Goal: Task Accomplishment & Management: Manage account settings

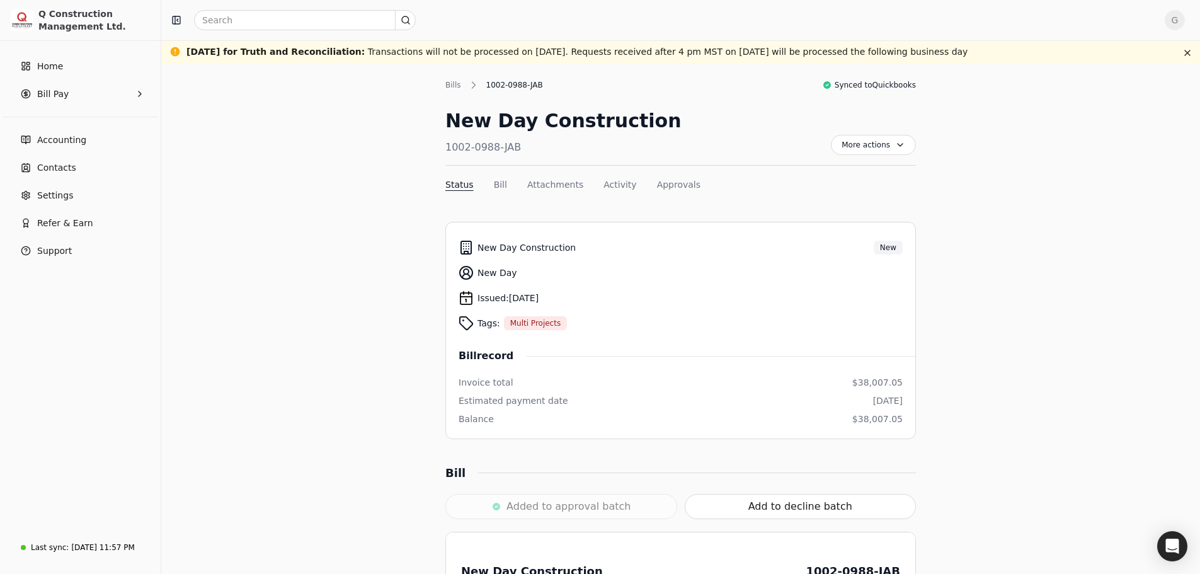
scroll to position [63, 0]
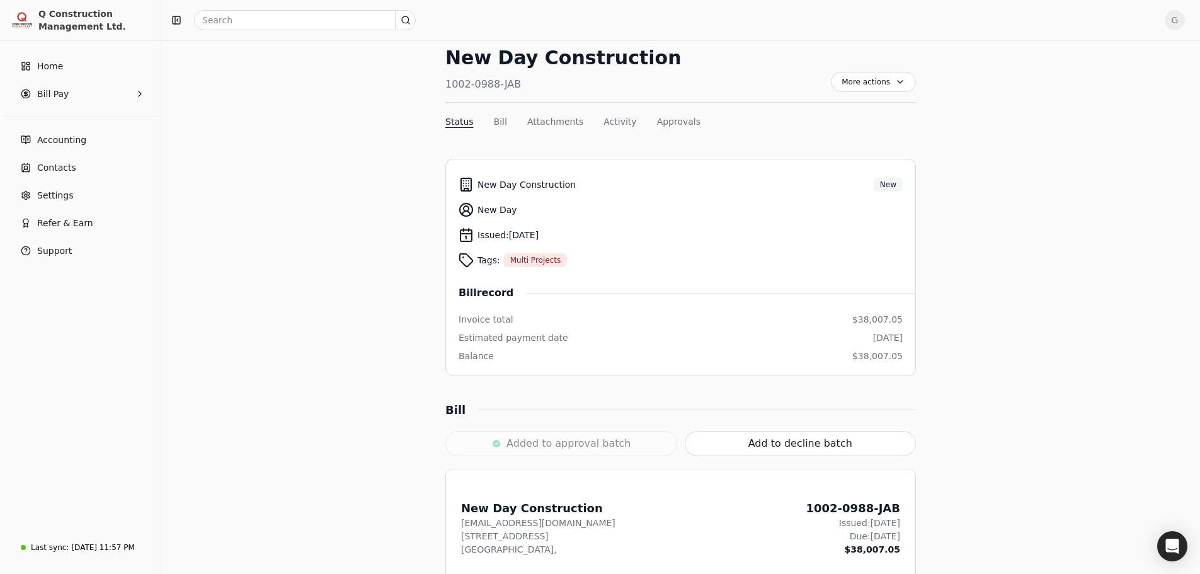
click at [537, 435] on div "Added to approval batch" at bounding box center [561, 443] width 232 height 25
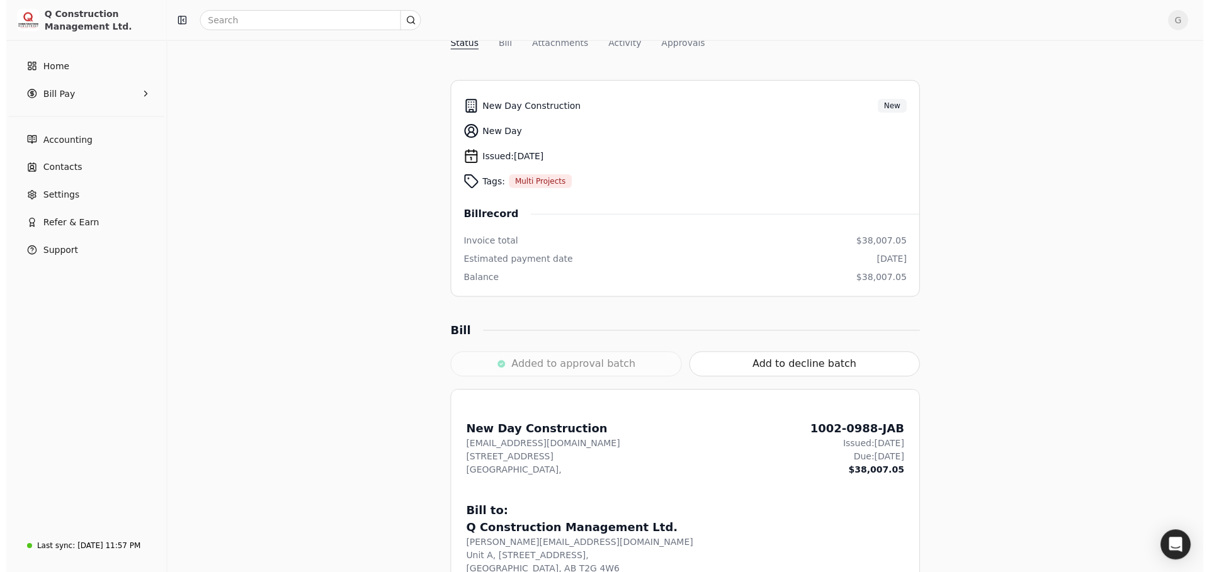
scroll to position [0, 0]
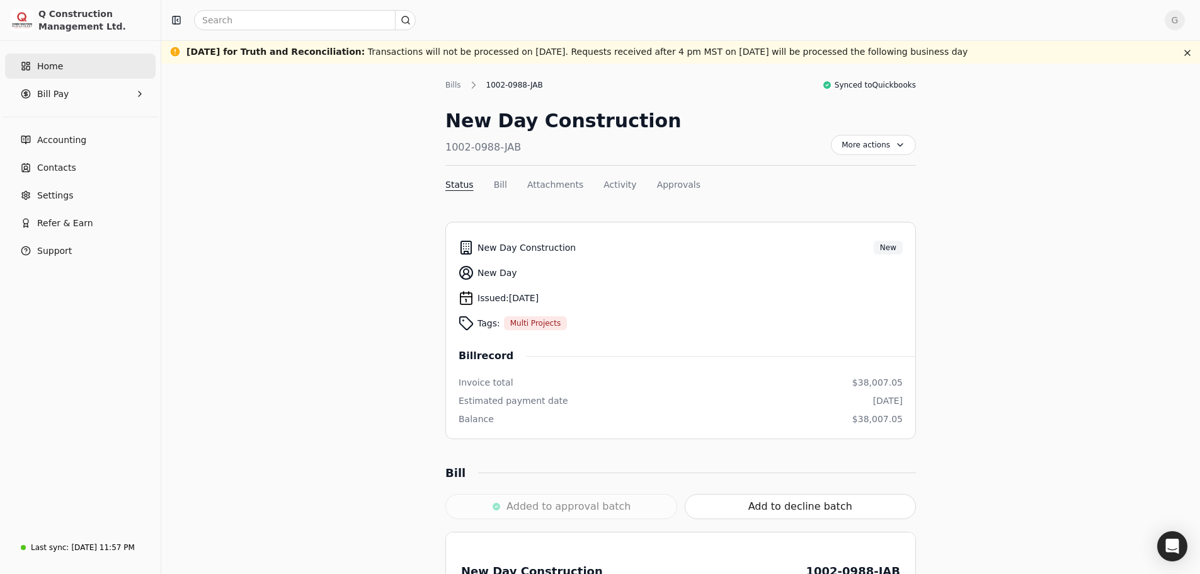
click at [61, 69] on link "Home" at bounding box center [80, 66] width 151 height 25
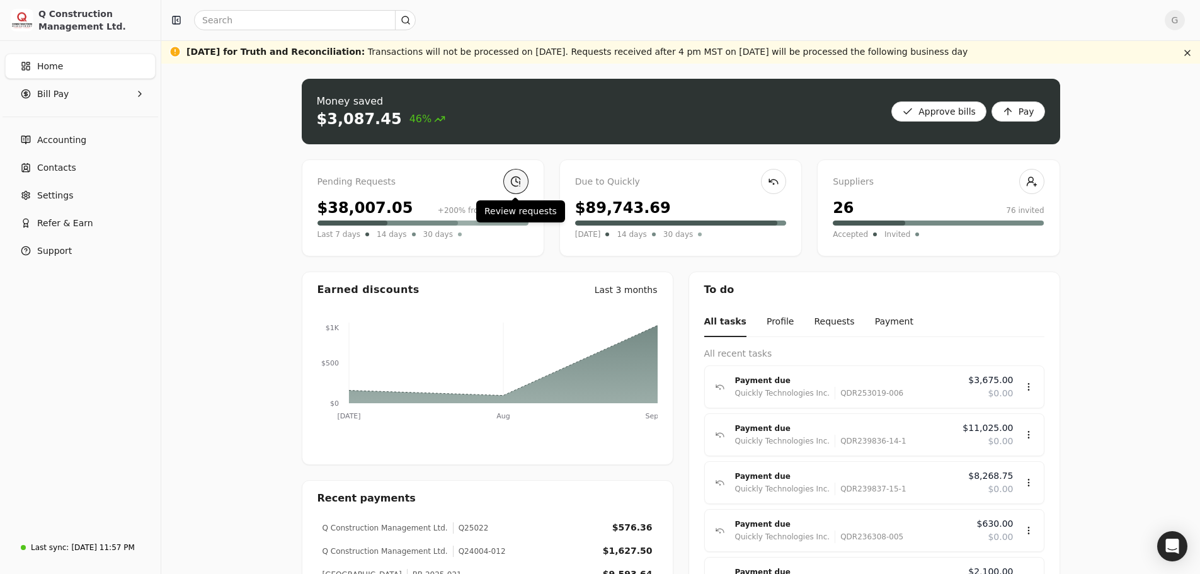
click at [510, 178] on link at bounding box center [515, 181] width 25 height 25
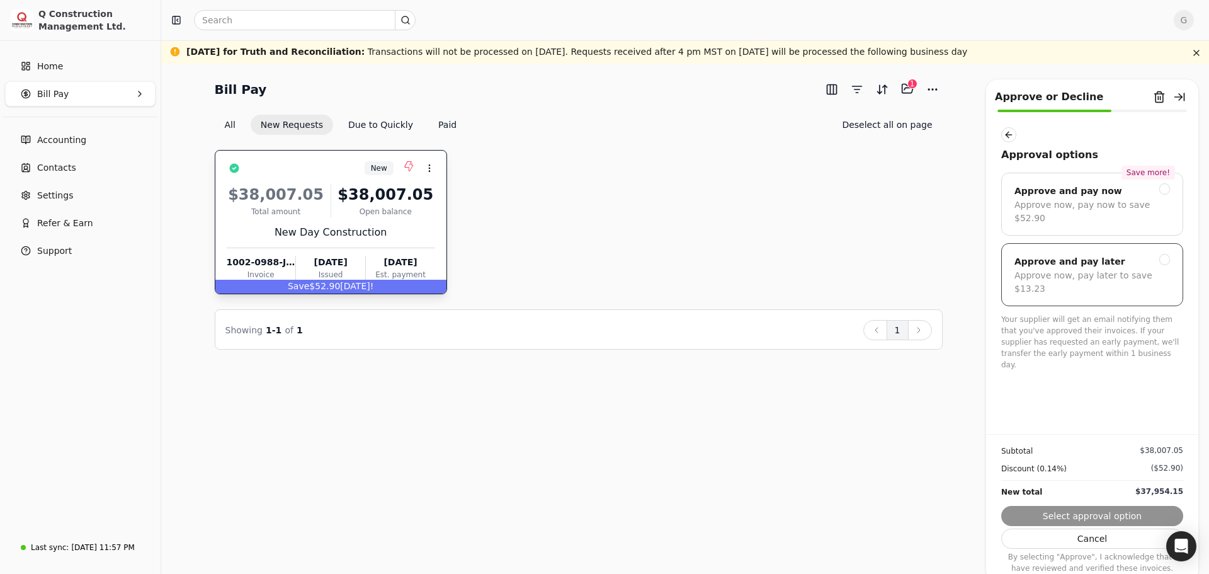
click at [1175, 249] on div "Approve and pay later Approve now, pay later to save $13.23" at bounding box center [1092, 274] width 182 height 63
click at [1098, 513] on button "Submit approval" at bounding box center [1092, 516] width 182 height 20
